Goal: Browse casually

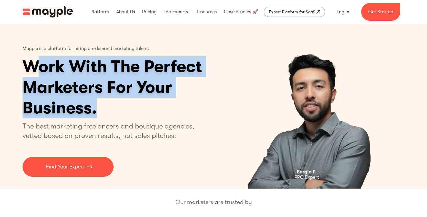
drag, startPoint x: 31, startPoint y: 69, endPoint x: 150, endPoint y: 103, distance: 123.1
click at [150, 103] on h1 "Work With The Perfect Marketers For Your Business." at bounding box center [135, 87] width 225 height 62
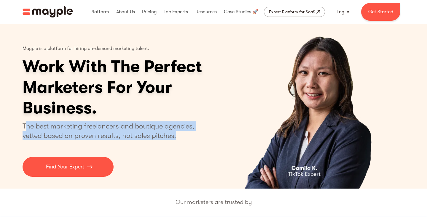
drag, startPoint x: 25, startPoint y: 126, endPoint x: 179, endPoint y: 135, distance: 154.4
click at [179, 135] on p "The best marketing freelancers and boutique agencies, vetted based on proven re…" at bounding box center [112, 131] width 179 height 19
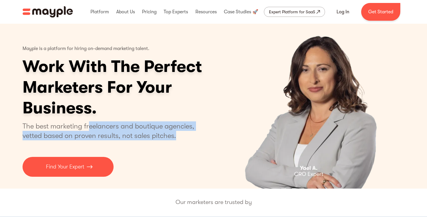
drag, startPoint x: 89, startPoint y: 128, endPoint x: 179, endPoint y: 137, distance: 90.5
click at [179, 137] on p "The best marketing freelancers and boutique agencies, vetted based on proven re…" at bounding box center [112, 131] width 179 height 19
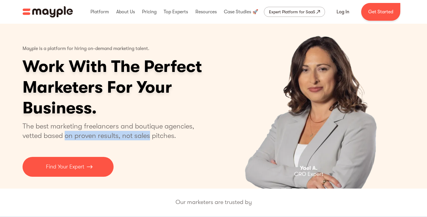
drag, startPoint x: 65, startPoint y: 139, endPoint x: 149, endPoint y: 139, distance: 84.5
click at [150, 139] on p "The best marketing freelancers and boutique agencies, vetted based on proven re…" at bounding box center [112, 131] width 179 height 19
click at [154, 139] on p "The best marketing freelancers and boutique agencies, vetted based on proven re…" at bounding box center [112, 131] width 179 height 19
drag, startPoint x: 170, startPoint y: 137, endPoint x: 181, endPoint y: 137, distance: 11.0
click at [181, 137] on p "The best marketing freelancers and boutique agencies, vetted based on proven re…" at bounding box center [112, 131] width 179 height 19
